Goal: Task Accomplishment & Management: Manage account settings

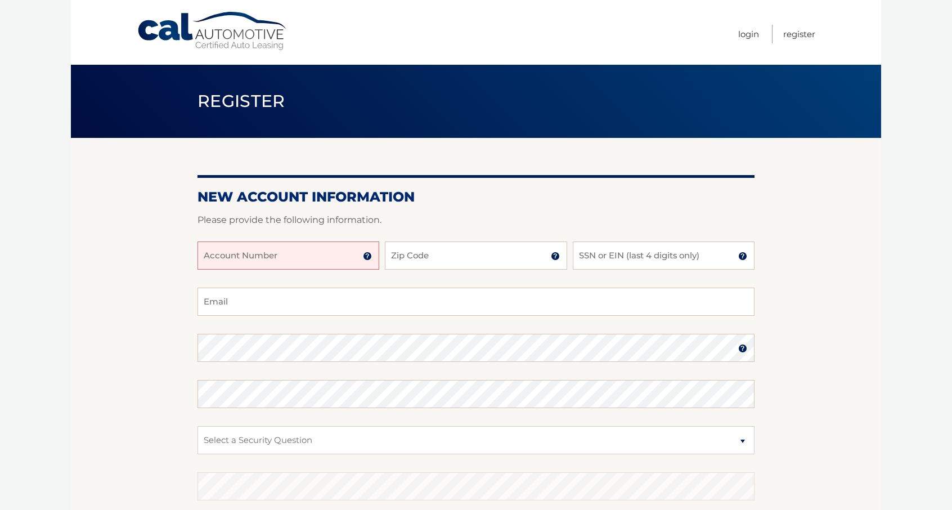
click at [301, 257] on input "Account Number" at bounding box center [289, 255] width 182 height 28
type input "44455993745"
click at [419, 266] on input "Zip Code" at bounding box center [476, 255] width 182 height 28
type input "10309"
type input "georgep@fortecapitalgroup.com"
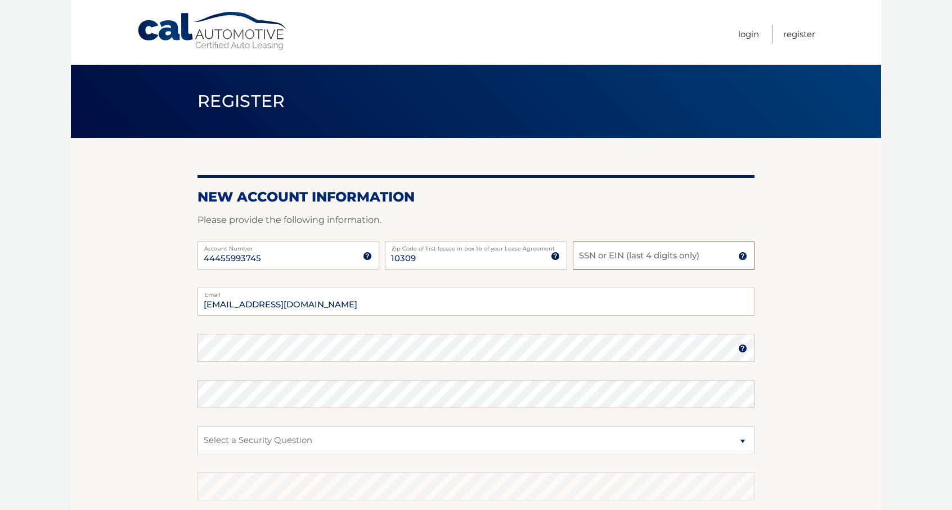
click at [688, 263] on input "SSN or EIN (last 4 digits only)" at bounding box center [664, 255] width 182 height 28
type input "1"
type input "5890"
drag, startPoint x: 396, startPoint y: 307, endPoint x: 391, endPoint y: 304, distance: 5.8
click at [397, 307] on input "georgep@fortecapitalgroup.com" at bounding box center [476, 302] width 557 height 28
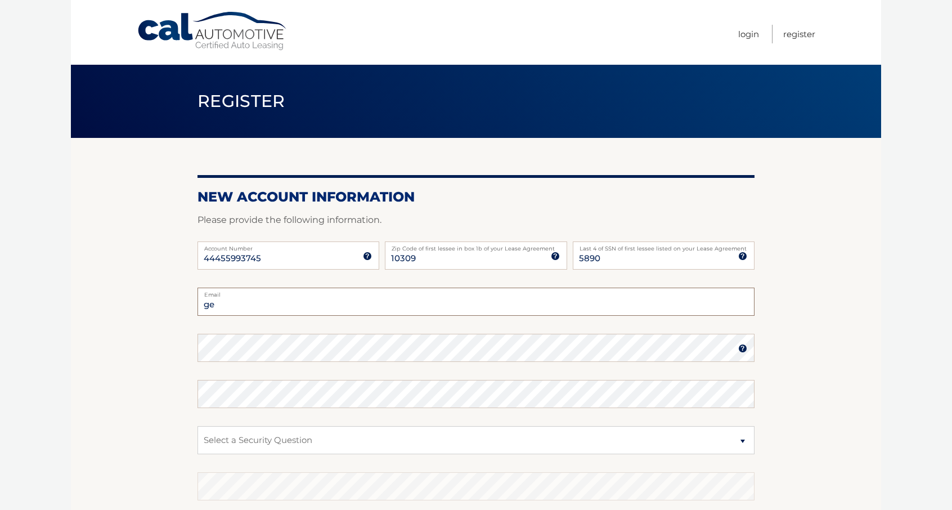
type input "g"
type input "GEEREEK@AOL.COM"
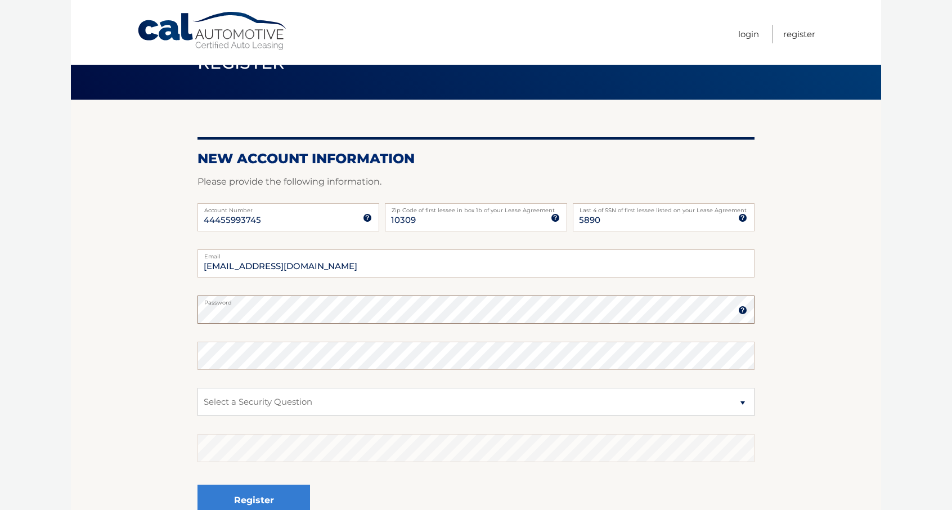
scroll to position [56, 0]
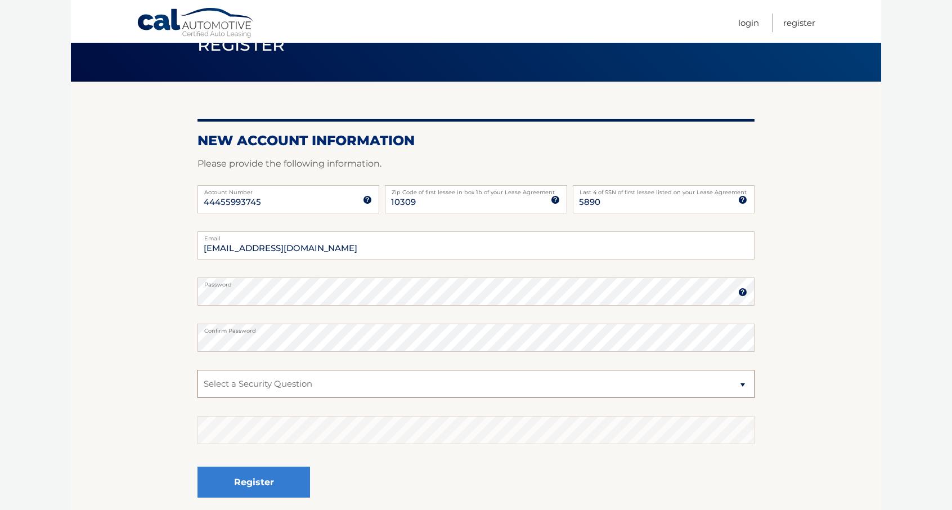
drag, startPoint x: 733, startPoint y: 389, endPoint x: 377, endPoint y: 384, distance: 356.8
click at [377, 384] on select "Select a Security Question What was the name of your elementary school? What is…" at bounding box center [476, 384] width 557 height 28
select select "1"
click at [198, 370] on select "Select a Security Question What was the name of your elementary school? What is…" at bounding box center [476, 384] width 557 height 28
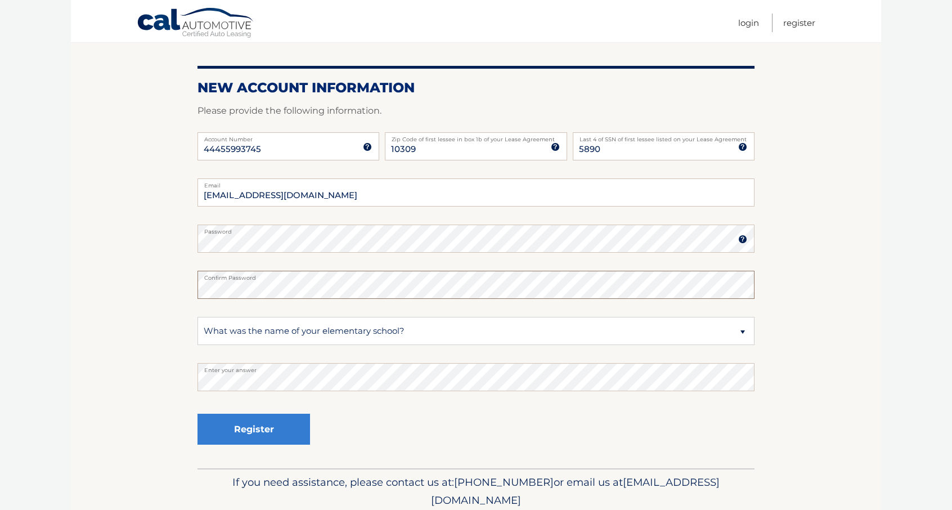
scroll to position [113, 0]
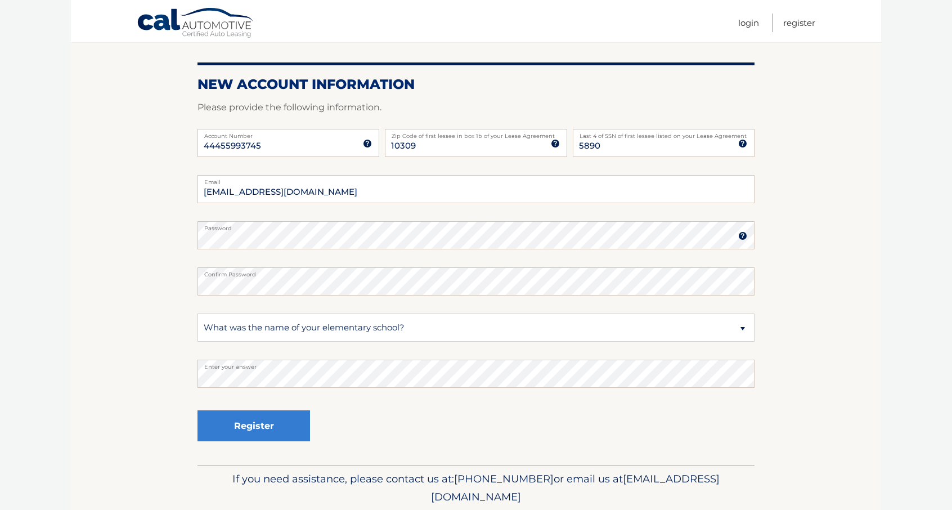
click at [907, 397] on html "Cal Automotive Menu Login Register Register" at bounding box center [476, 142] width 952 height 510
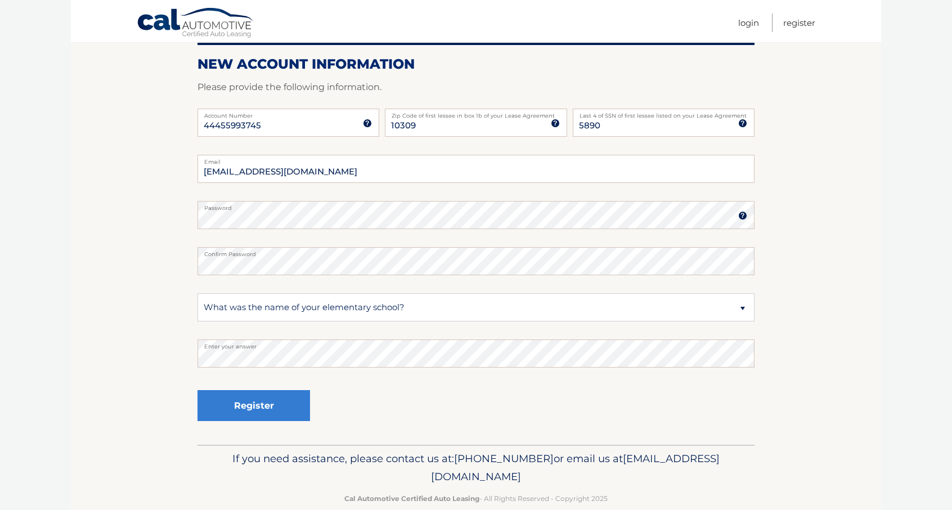
scroll to position [153, 0]
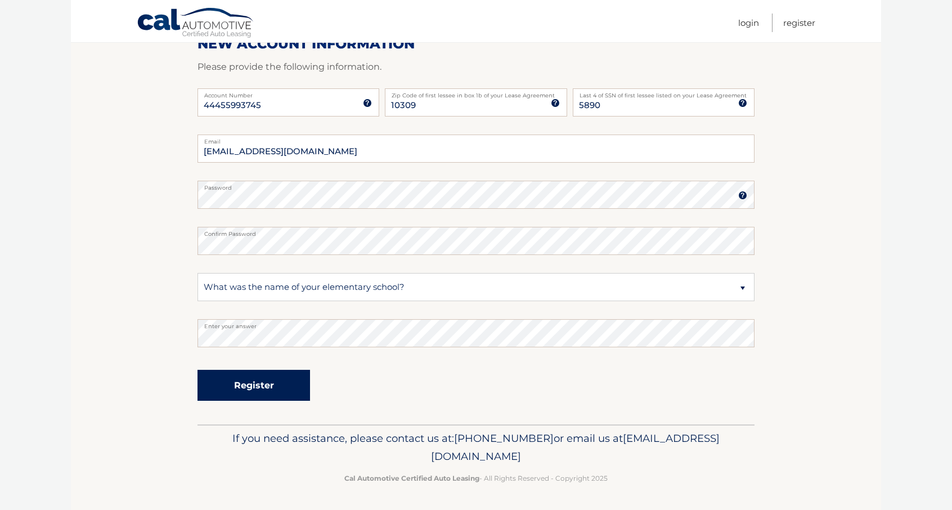
click at [288, 393] on button "Register" at bounding box center [254, 385] width 113 height 31
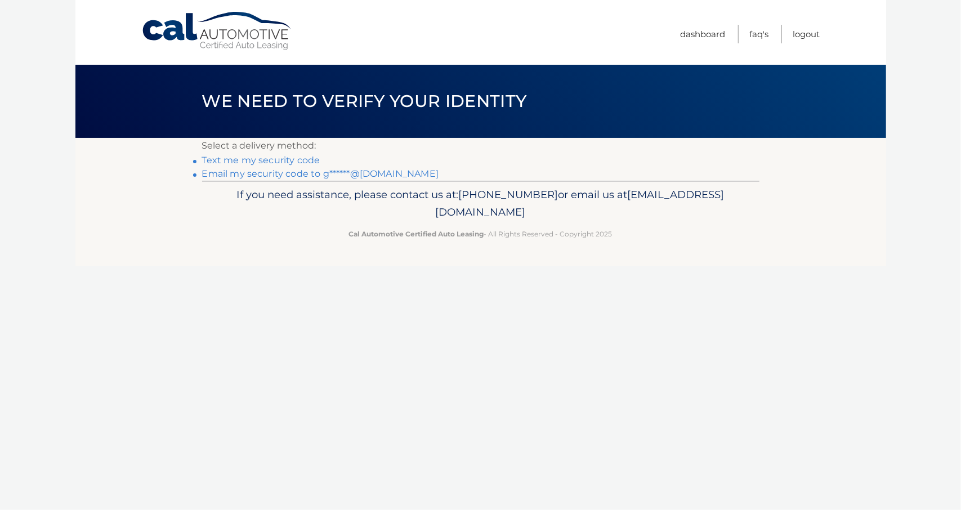
click at [277, 162] on link "Text me my security code" at bounding box center [261, 160] width 118 height 11
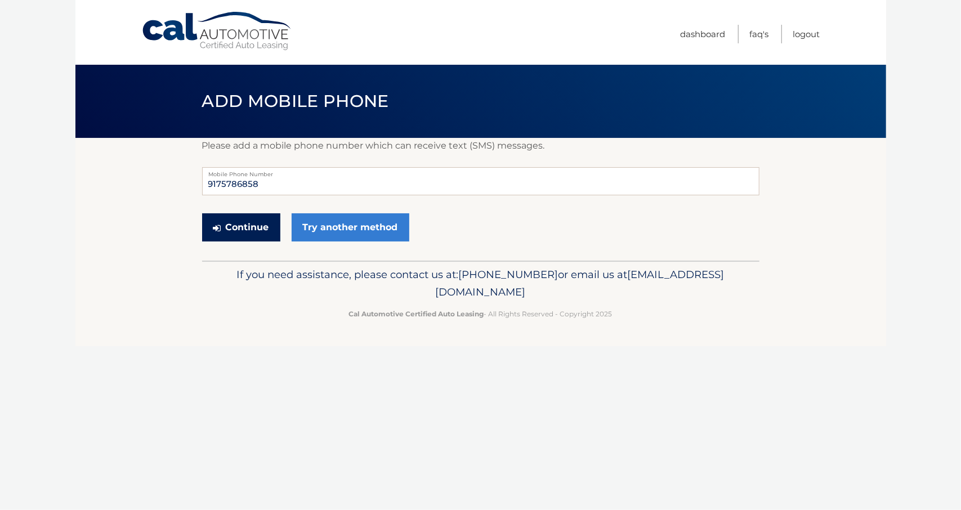
click at [244, 226] on button "Continue" at bounding box center [241, 227] width 78 height 28
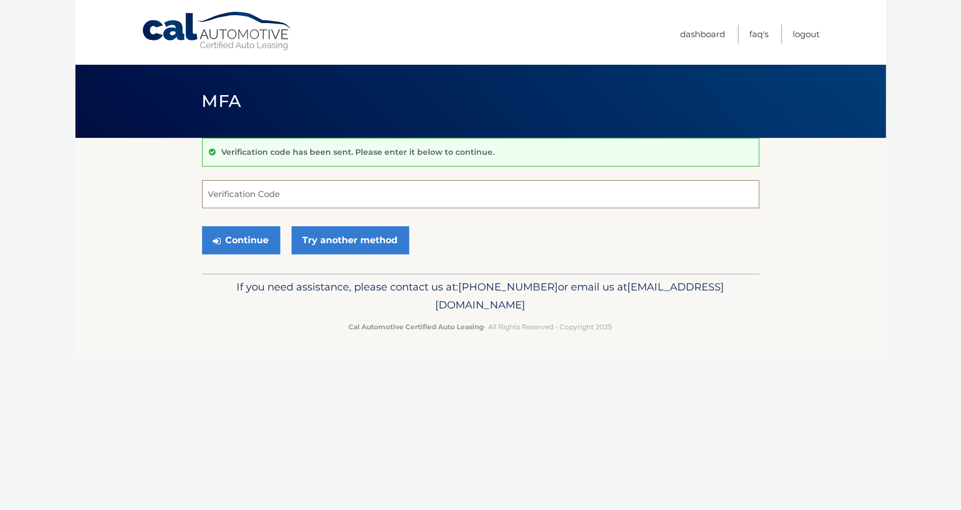
click at [277, 198] on input "Verification Code" at bounding box center [480, 194] width 557 height 28
type input "658400"
click at [252, 239] on button "Continue" at bounding box center [241, 240] width 78 height 28
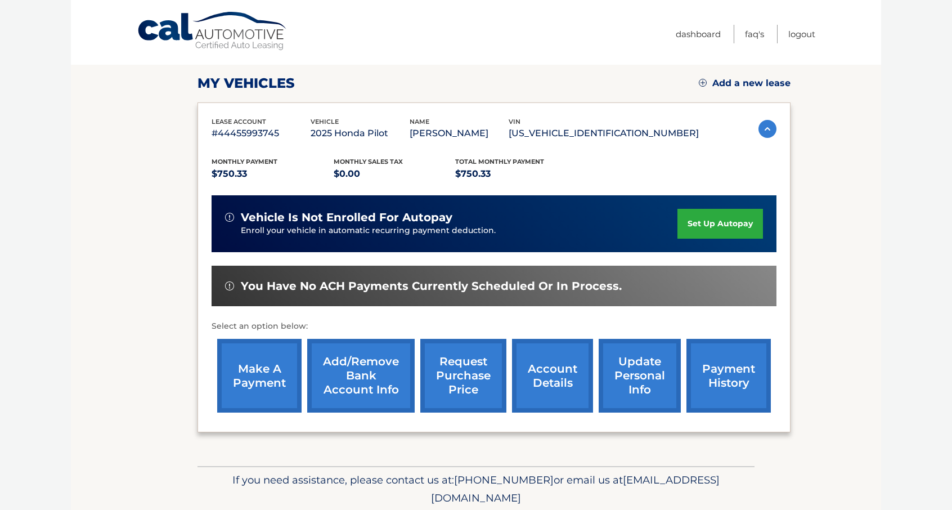
scroll to position [171, 0]
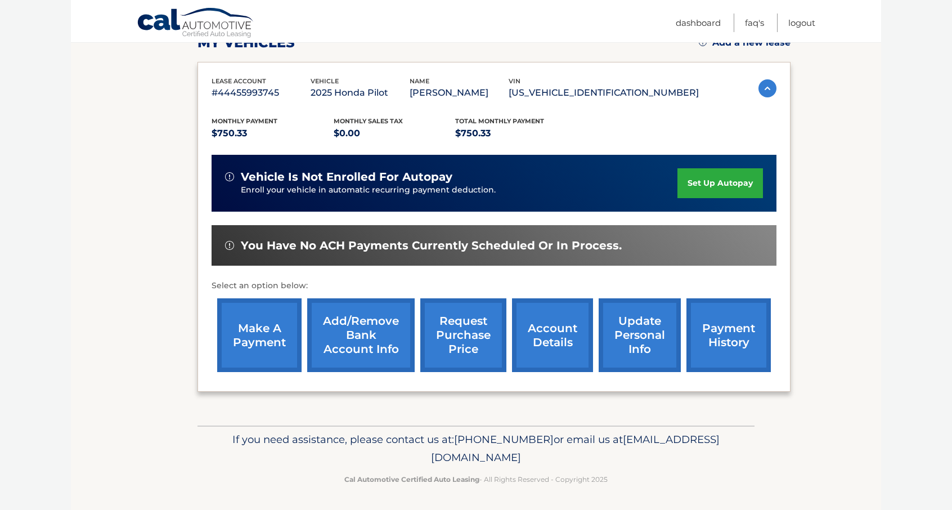
click at [719, 186] on link "set up autopay" at bounding box center [721, 183] width 86 height 30
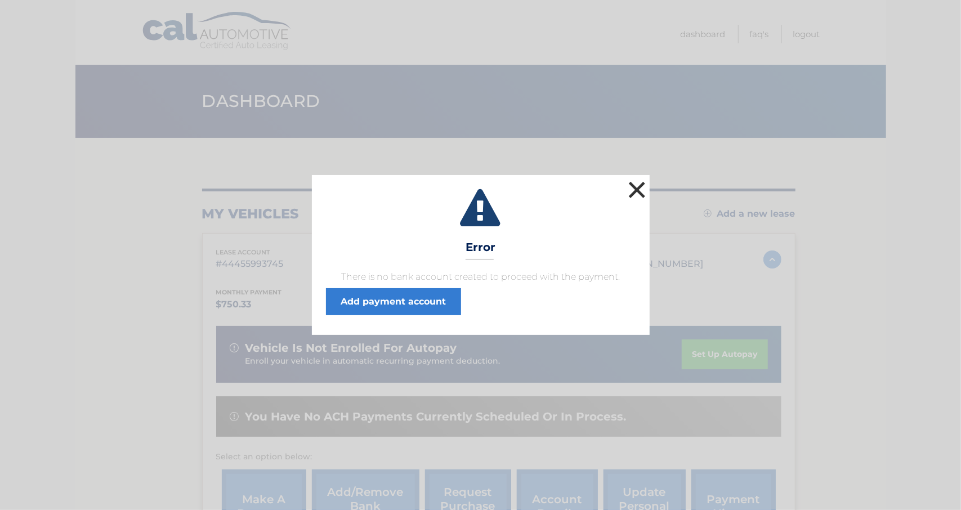
click at [629, 181] on button "×" at bounding box center [637, 189] width 23 height 23
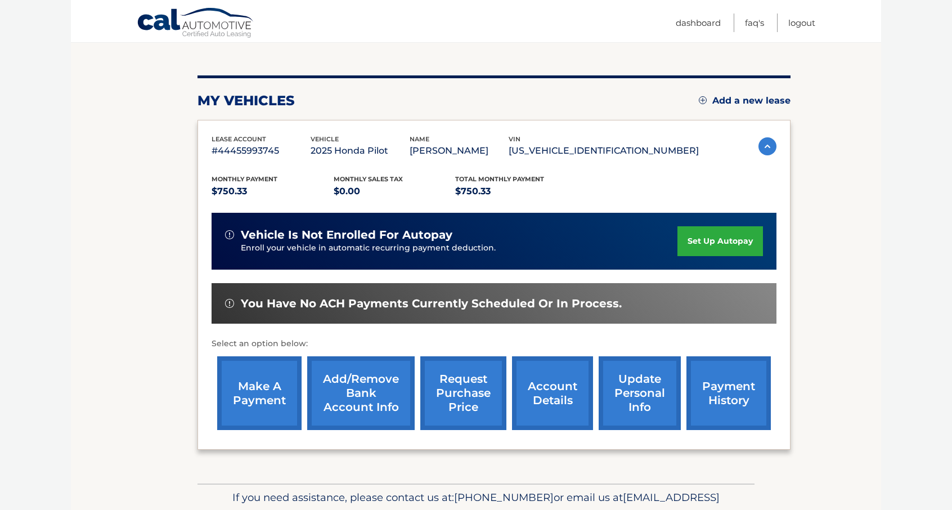
scroll to position [171, 0]
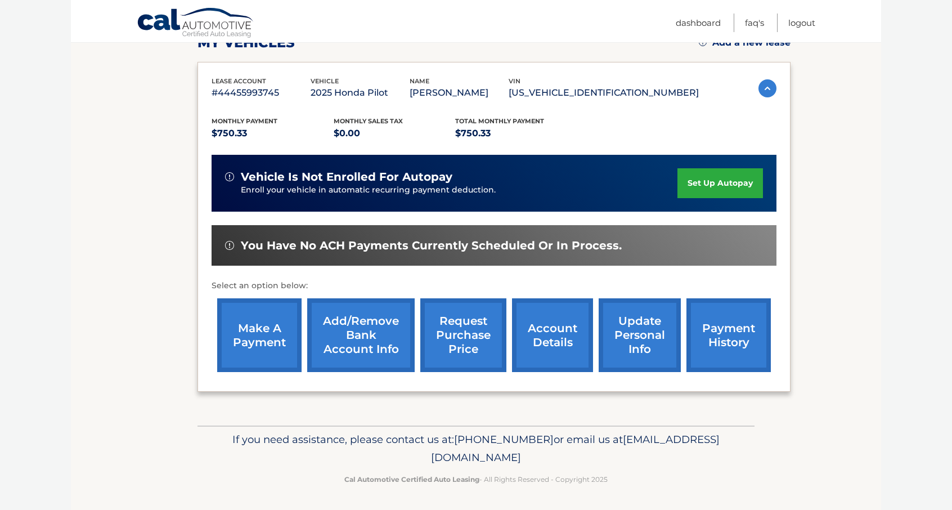
click at [364, 339] on link "Add/Remove bank account info" at bounding box center [360, 335] width 107 height 74
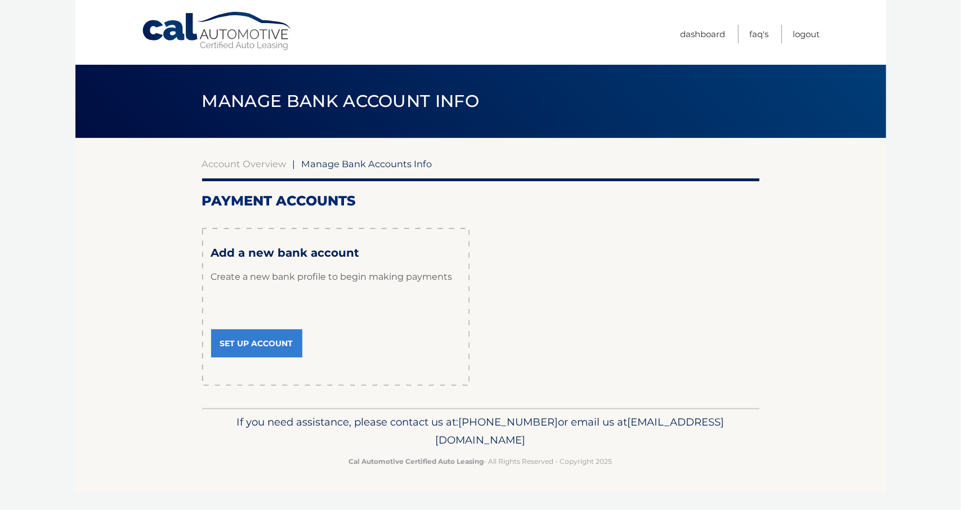
click at [277, 344] on link "Set Up Account" at bounding box center [256, 343] width 91 height 28
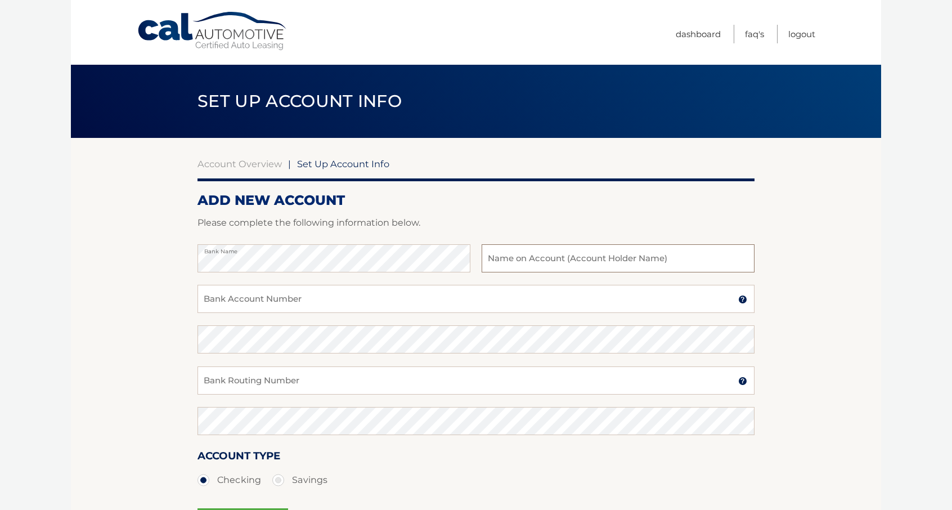
click at [581, 259] on input "text" at bounding box center [618, 258] width 273 height 28
type input "[PERSON_NAME]"
click at [484, 307] on input "Bank Account Number" at bounding box center [476, 299] width 557 height 28
type input "7051043302"
click at [398, 379] on input "Bank Routing Number" at bounding box center [476, 380] width 557 height 28
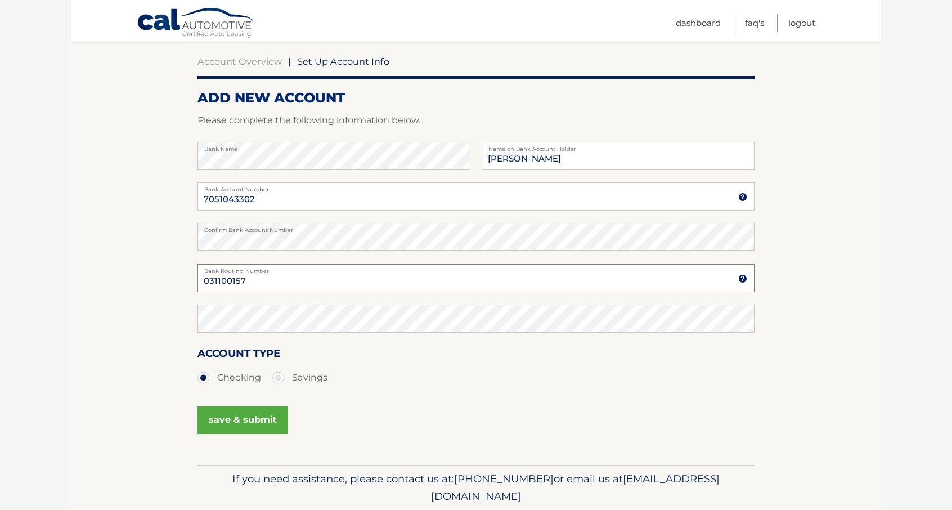
scroll to position [113, 0]
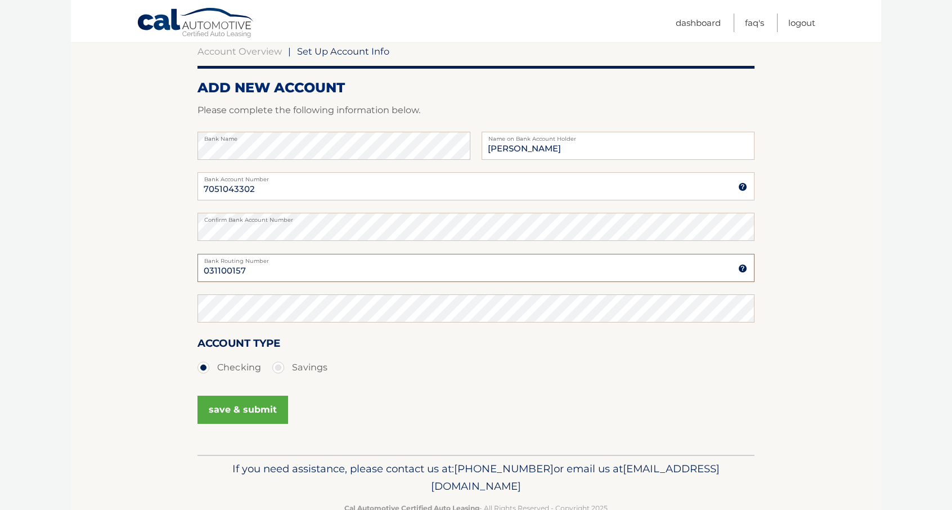
type input "031100157"
click at [274, 400] on button "save & submit" at bounding box center [243, 410] width 91 height 28
click at [271, 406] on button "save & submit" at bounding box center [243, 410] width 91 height 28
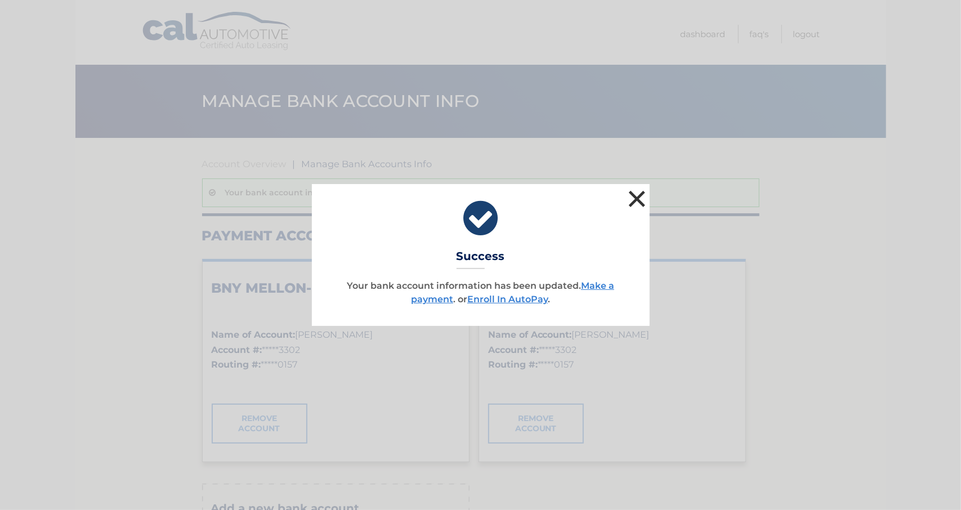
click at [637, 200] on button "×" at bounding box center [637, 198] width 23 height 23
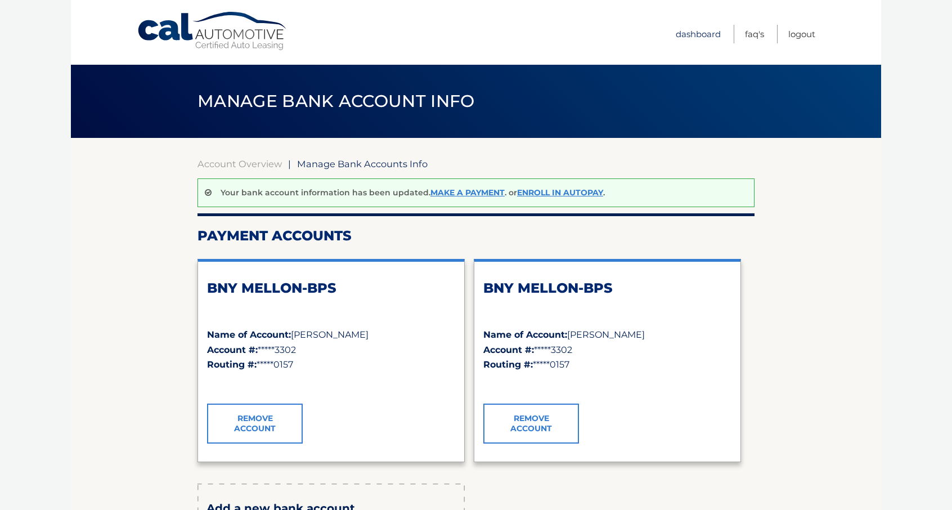
click at [694, 33] on link "Dashboard" at bounding box center [698, 34] width 45 height 19
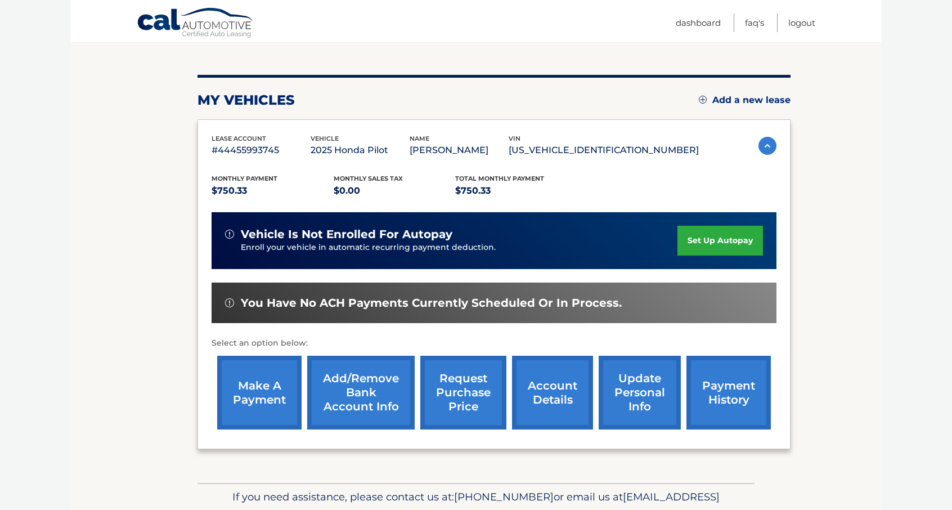
scroll to position [169, 0]
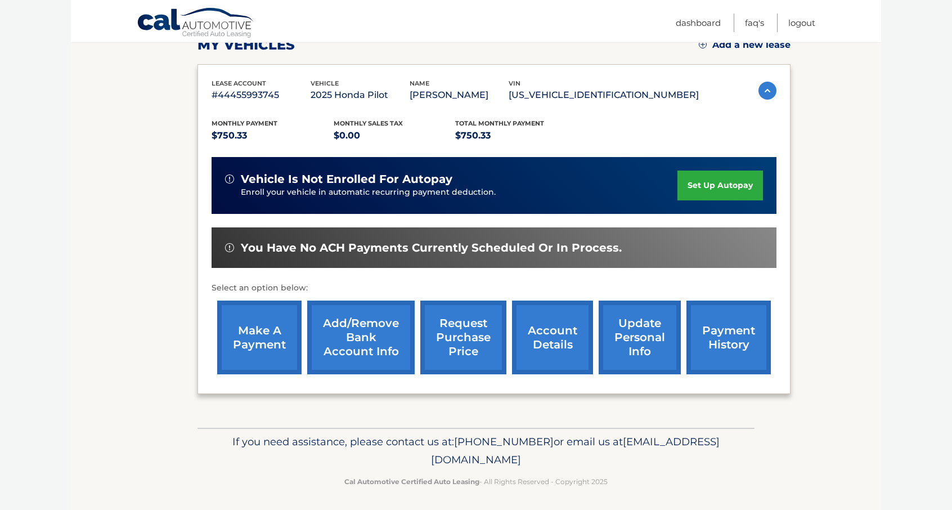
click at [713, 187] on link "set up autopay" at bounding box center [721, 186] width 86 height 30
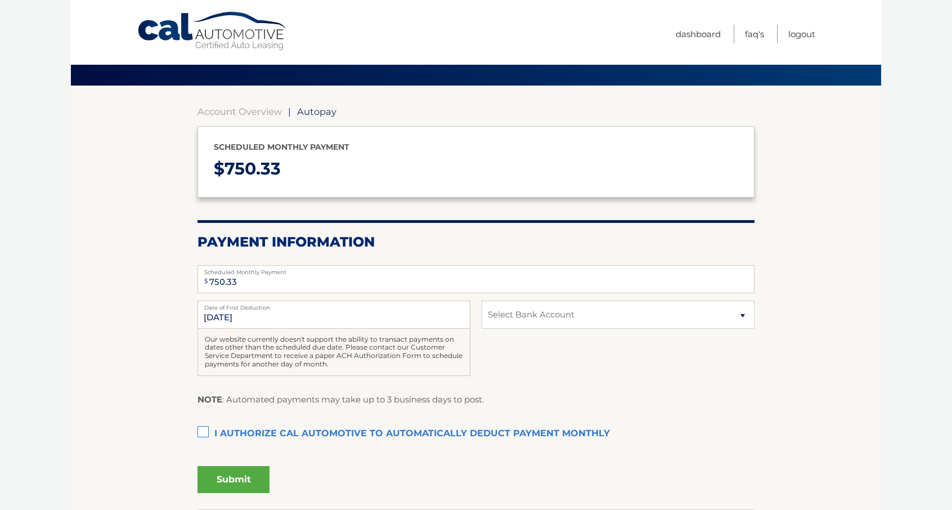
scroll to position [113, 0]
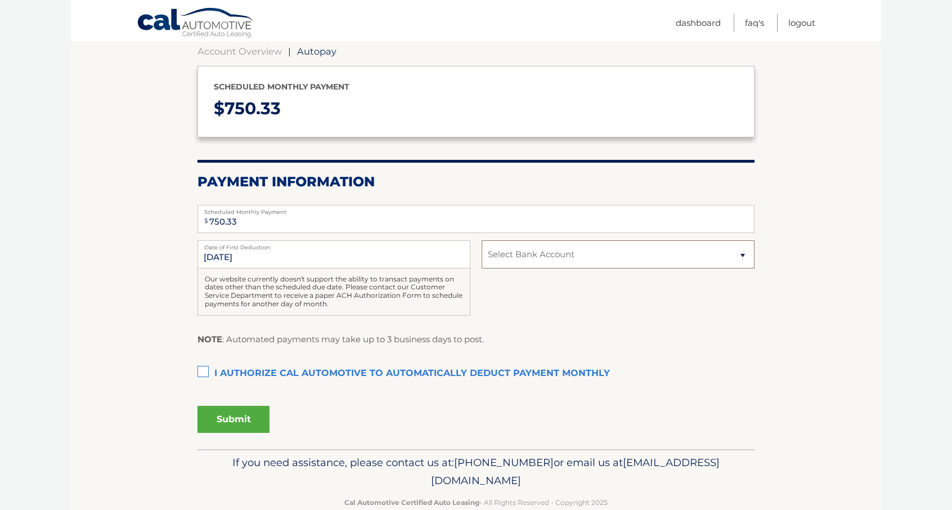
click at [608, 259] on select "Select Bank Account Checking BNY MELLON-BPS *****3302 Checking BNY MELLON-BPS *…" at bounding box center [618, 254] width 273 height 28
select select "MWUxNjYxMGQtZjNiMC00YWM2LWI0MGItZWIwOWU2Mjk1NzI4"
click at [482, 240] on select "Select Bank Account Checking BNY MELLON-BPS *****3302 Checking BNY MELLON-BPS *…" at bounding box center [618, 254] width 273 height 28
click at [209, 370] on label "I authorize cal automotive to automatically deduct payment monthly This checkbo…" at bounding box center [476, 373] width 557 height 23
click at [0, 0] on input "I authorize cal automotive to automatically deduct payment monthly This checkbo…" at bounding box center [0, 0] width 0 height 0
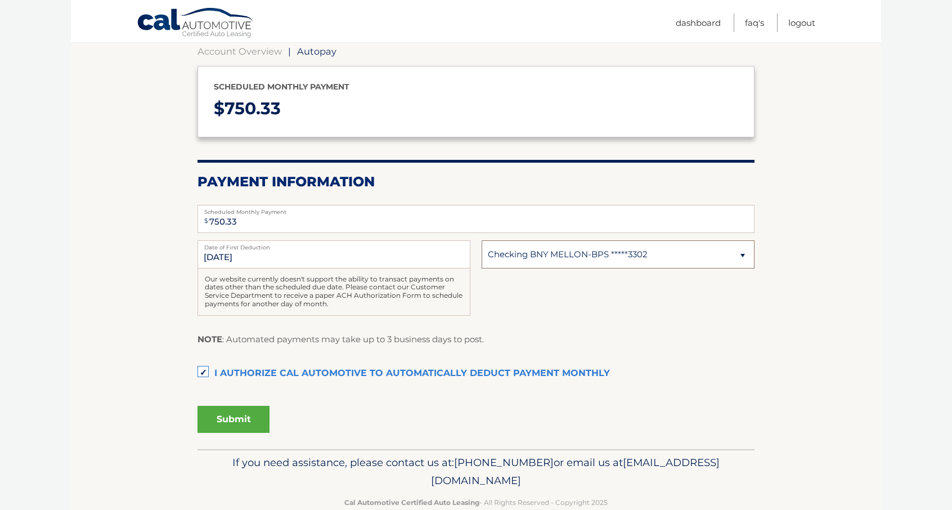
click at [666, 258] on select "Select Bank Account Checking BNY MELLON-BPS *****3302 Checking BNY MELLON-BPS *…" at bounding box center [618, 254] width 273 height 28
click at [482, 240] on select "Select Bank Account Checking BNY MELLON-BPS *****3302 Checking BNY MELLON-BPS *…" at bounding box center [618, 254] width 273 height 28
click at [601, 268] on div "10/9/2025 Date of First Deduction Our website currently doesn't support the abi…" at bounding box center [476, 284] width 557 height 88
click at [607, 262] on select "Select Bank Account Checking BNY MELLON-BPS *****3302 Checking BNY MELLON-BPS *…" at bounding box center [618, 254] width 273 height 28
click at [482, 240] on select "Select Bank Account Checking BNY MELLON-BPS *****3302 Checking BNY MELLON-BPS *…" at bounding box center [618, 254] width 273 height 28
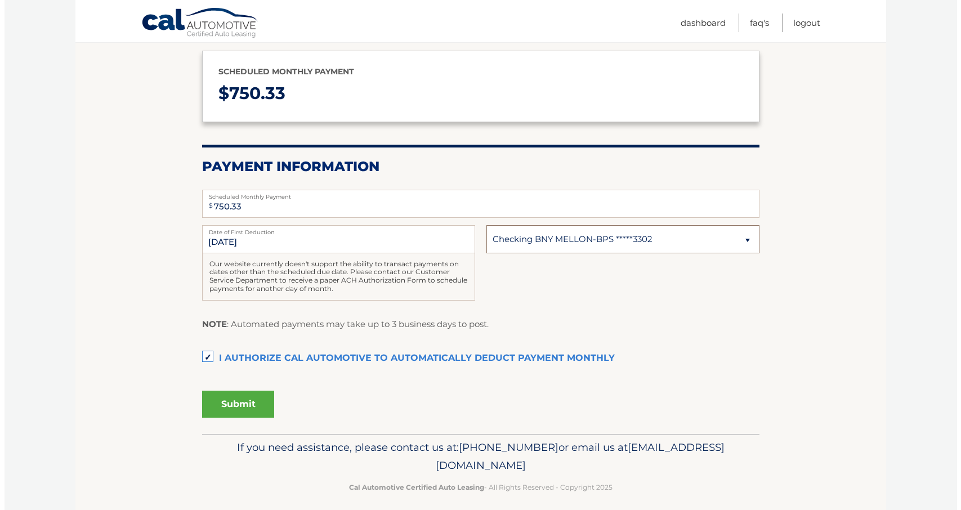
scroll to position [136, 0]
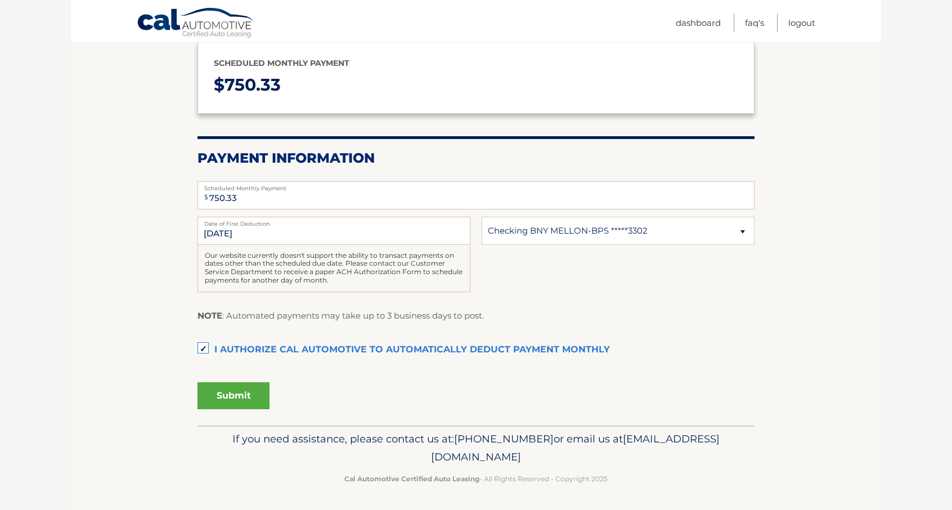
click at [246, 397] on button "Submit" at bounding box center [234, 395] width 72 height 27
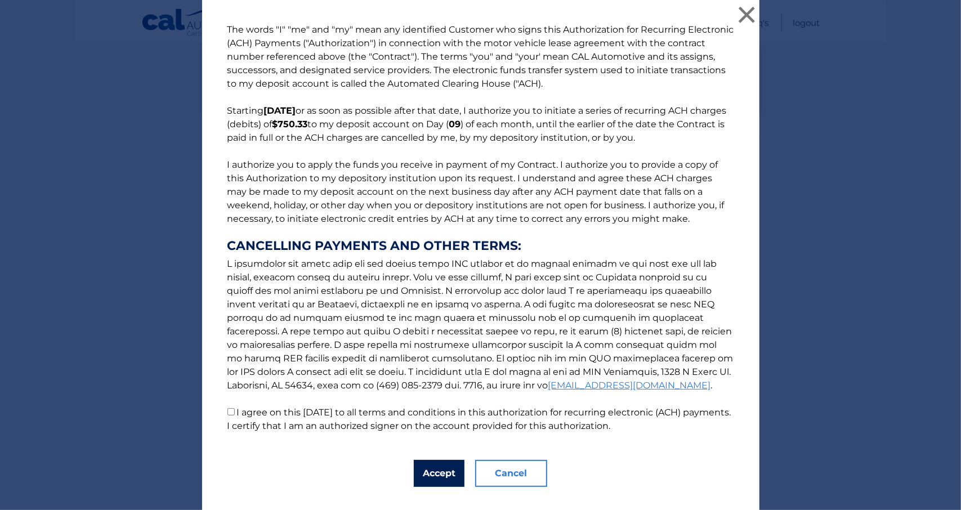
click at [425, 470] on button "Accept" at bounding box center [439, 473] width 51 height 27
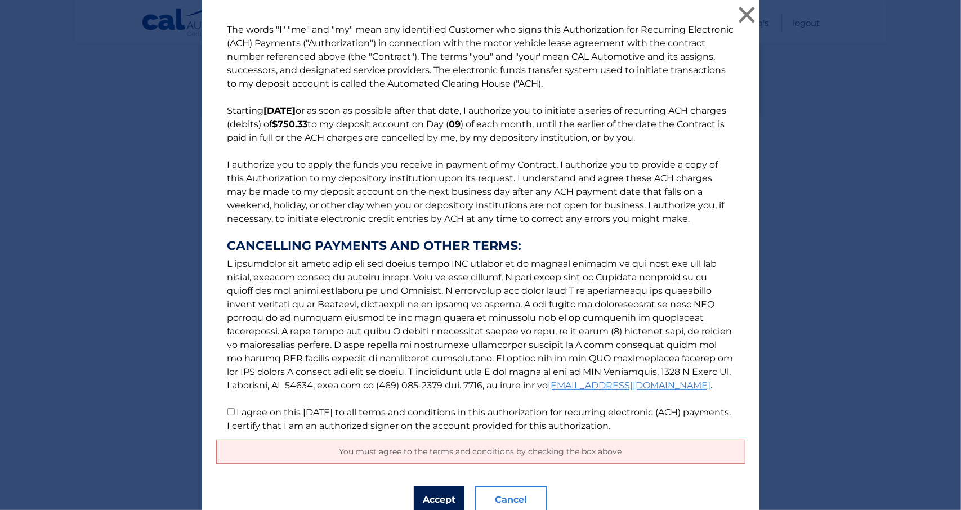
scroll to position [48, 0]
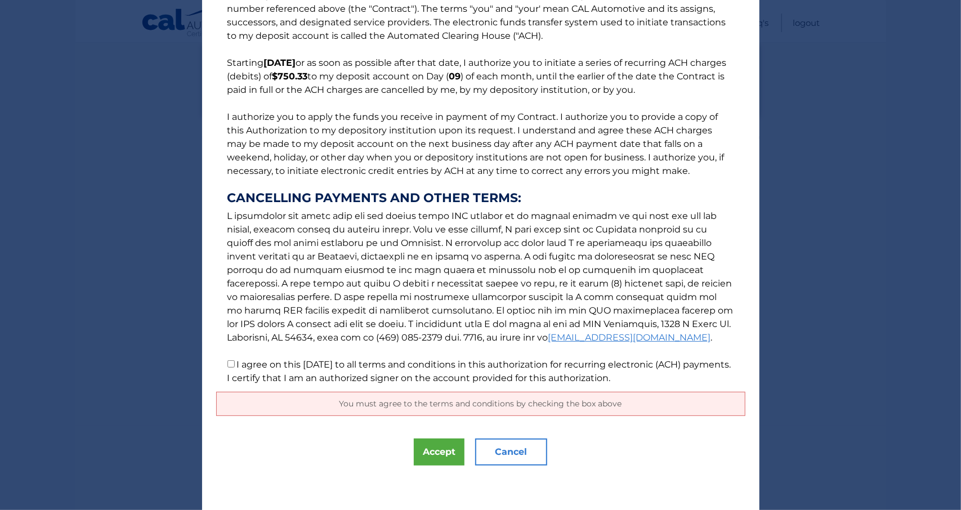
click at [222, 364] on p "The words "I" "me" and "my" mean any identified Customer who signs this Authori…" at bounding box center [480, 180] width 529 height 410
click at [227, 363] on input "I agree on this 09/16/2025 to all terms and conditions in this authorization fo…" at bounding box center [230, 363] width 7 height 7
checkbox input "true"
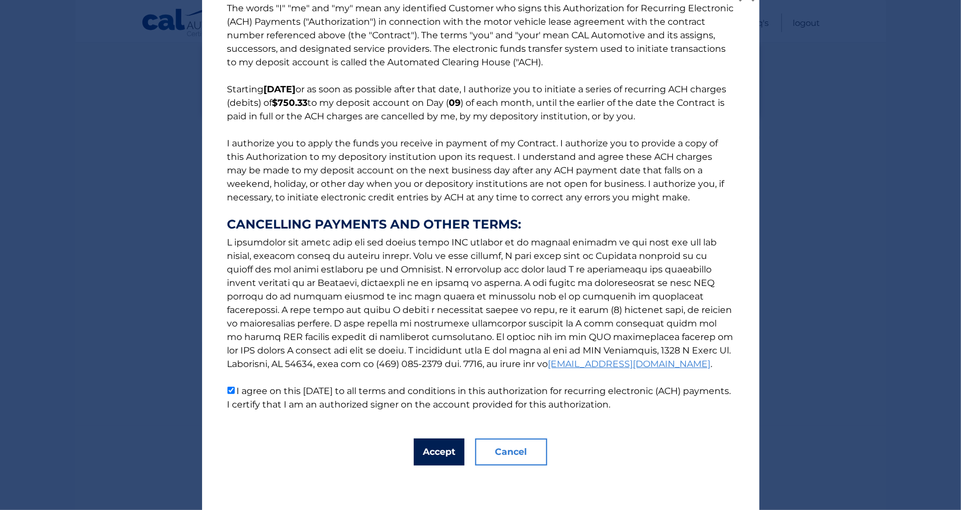
click at [414, 454] on button "Accept" at bounding box center [439, 451] width 51 height 27
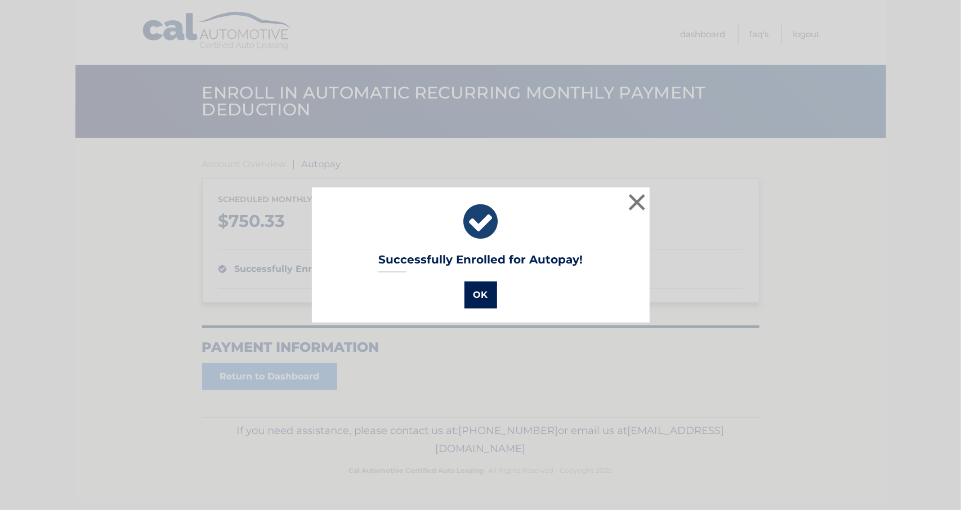
click at [482, 299] on button "OK" at bounding box center [480, 294] width 33 height 27
